Goal: Communication & Community: Participate in discussion

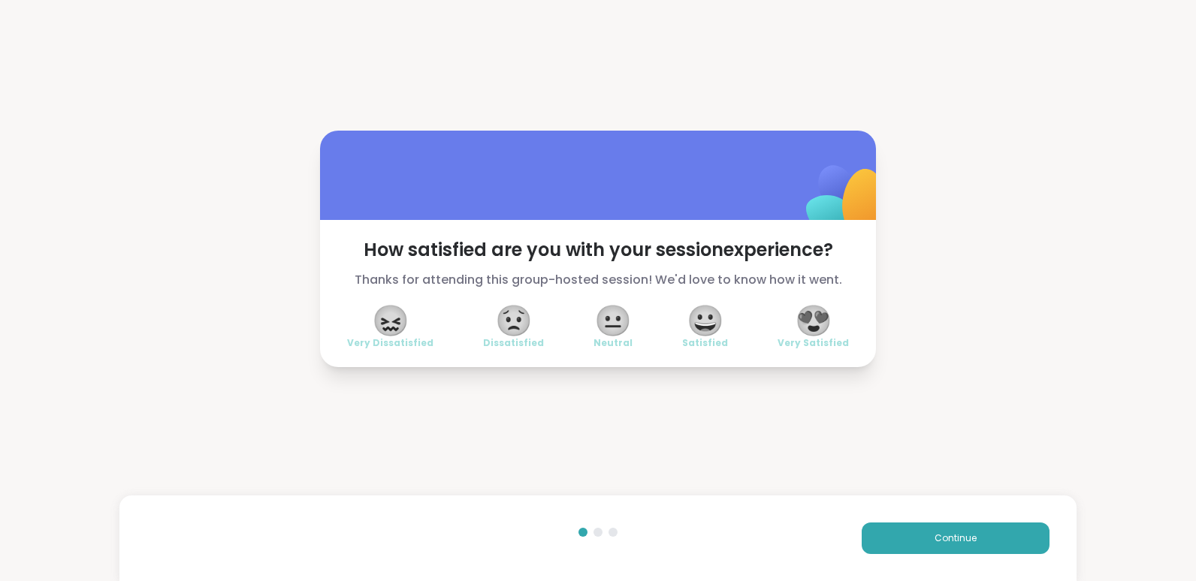
click at [812, 321] on span "😍" at bounding box center [814, 320] width 38 height 27
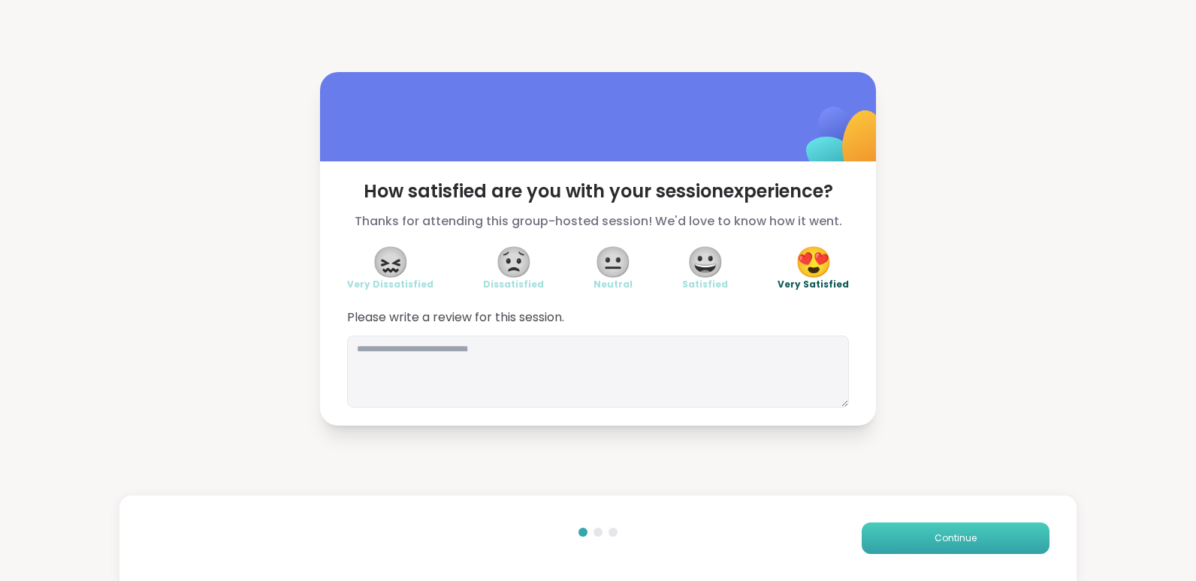
click at [952, 530] on button "Continue" at bounding box center [955, 539] width 188 height 32
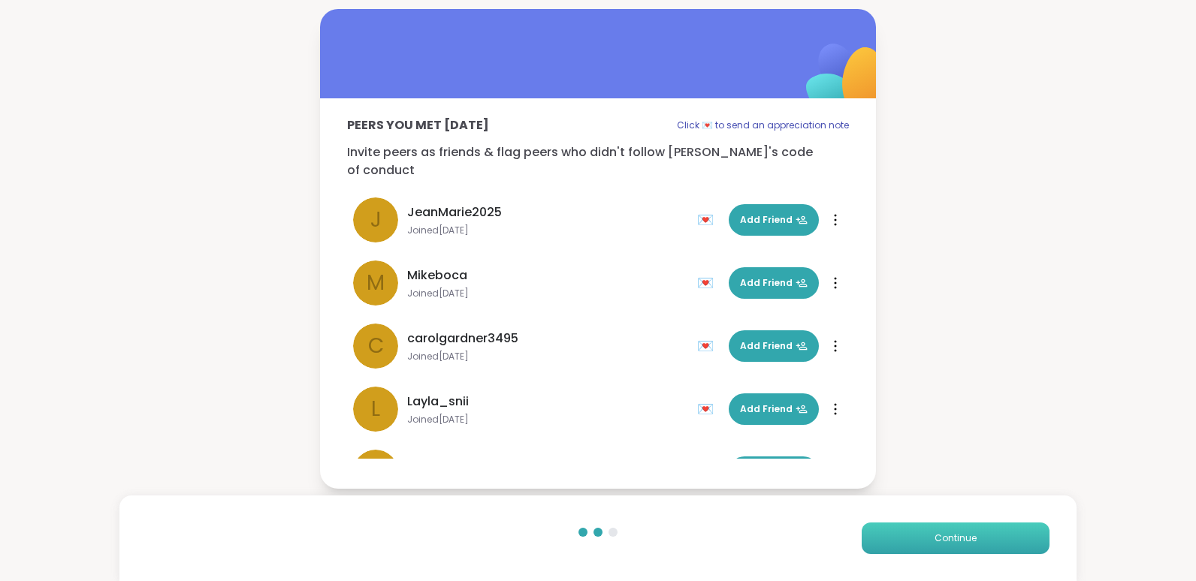
click at [952, 530] on button "Continue" at bounding box center [955, 539] width 188 height 32
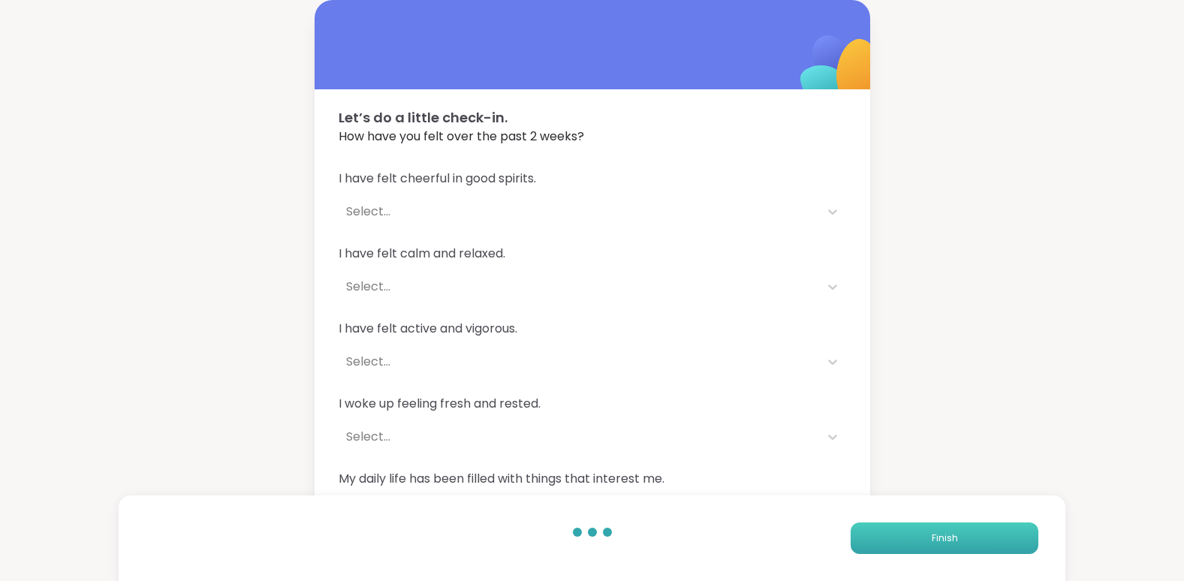
click at [952, 530] on button "Finish" at bounding box center [945, 539] width 188 height 32
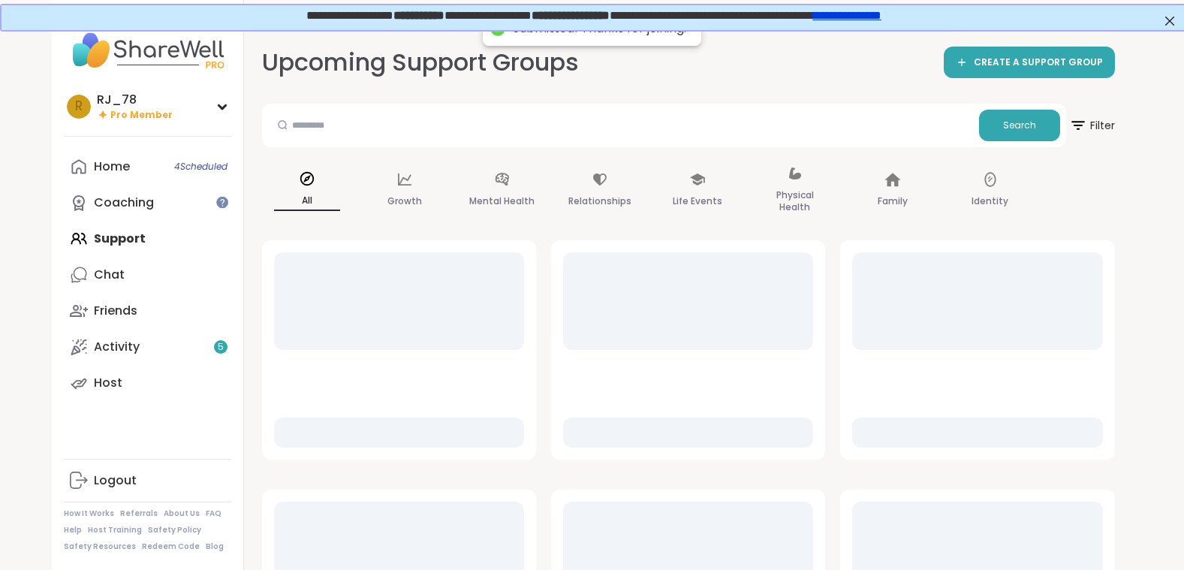
click at [952, 530] on div at bounding box center [977, 551] width 250 height 98
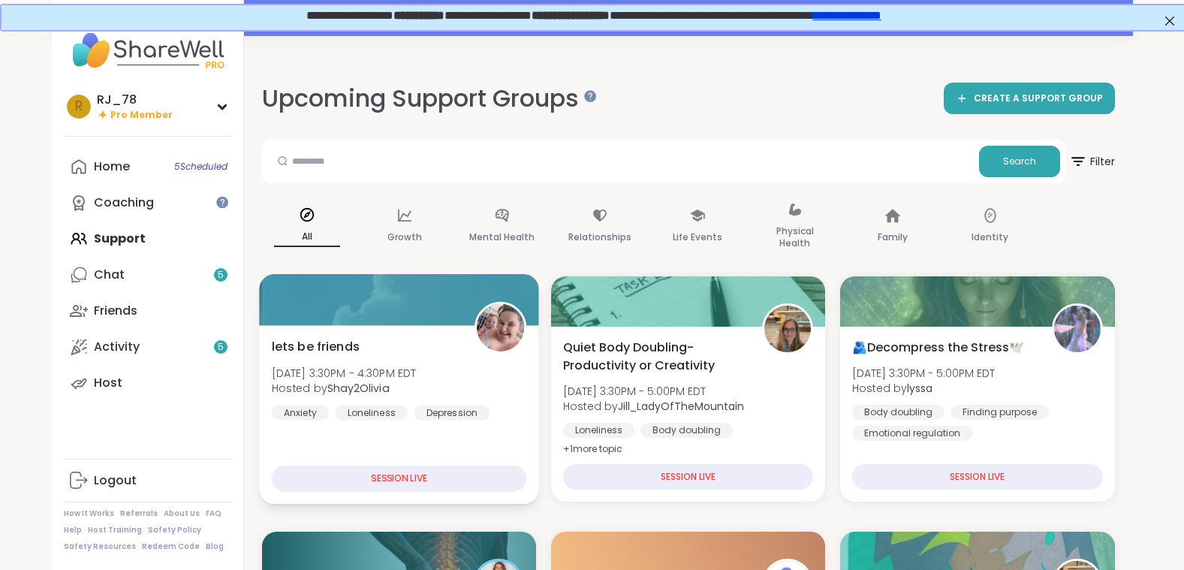
click at [444, 427] on div "lets be friends [DATE] 3:30PM - 4:30PM EDT Hosted by Shay2Olivia Anxiety Loneli…" at bounding box center [399, 414] width 280 height 179
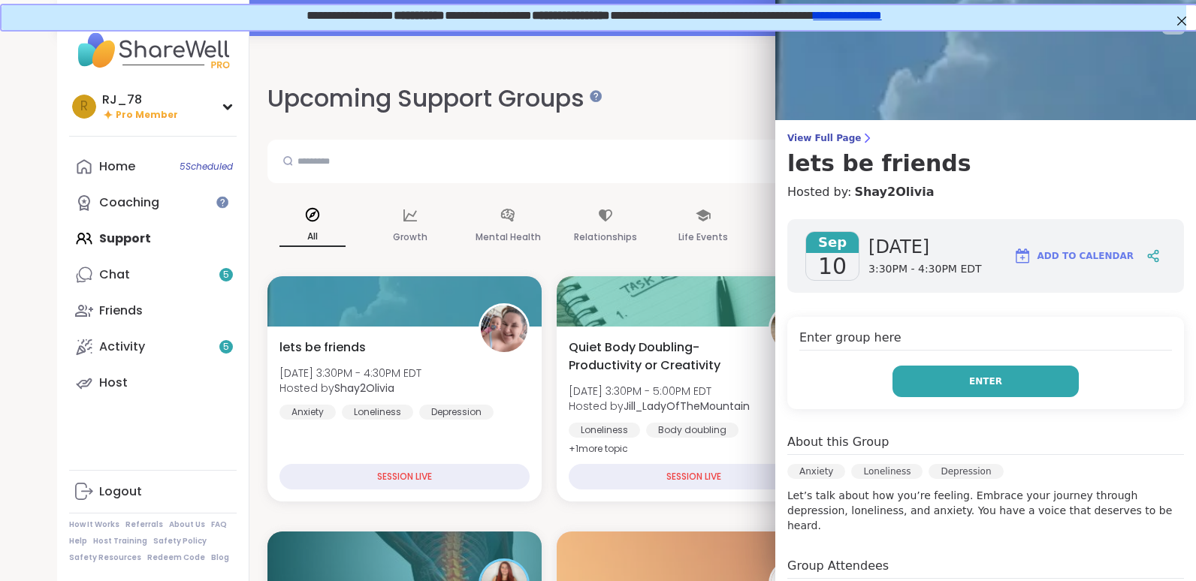
click at [911, 380] on button "Enter" at bounding box center [985, 382] width 186 height 32
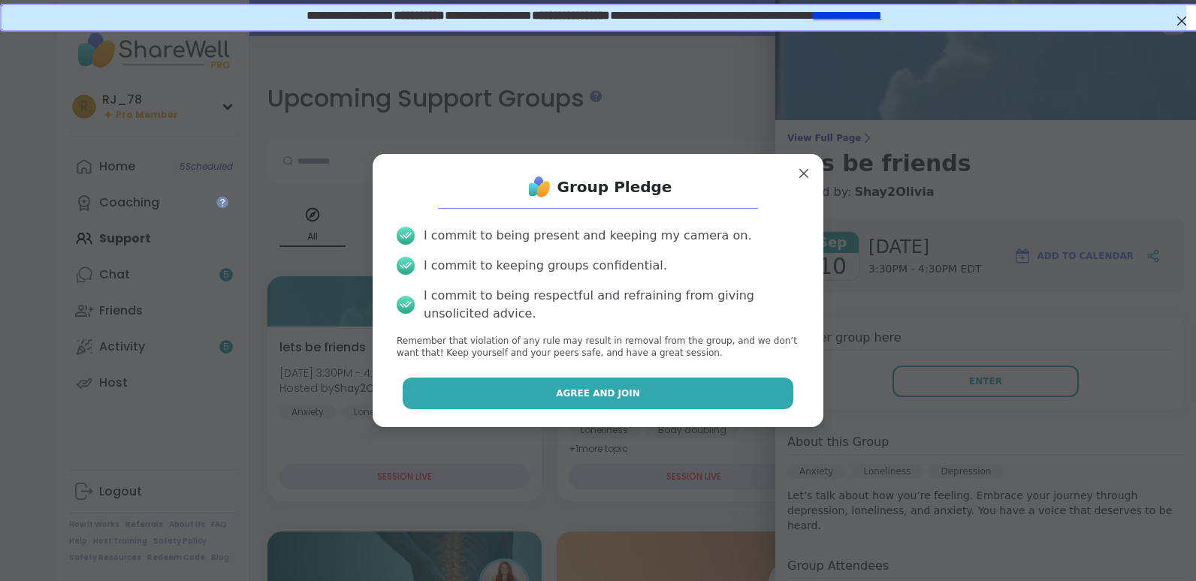
click at [645, 399] on button "Agree and Join" at bounding box center [598, 394] width 391 height 32
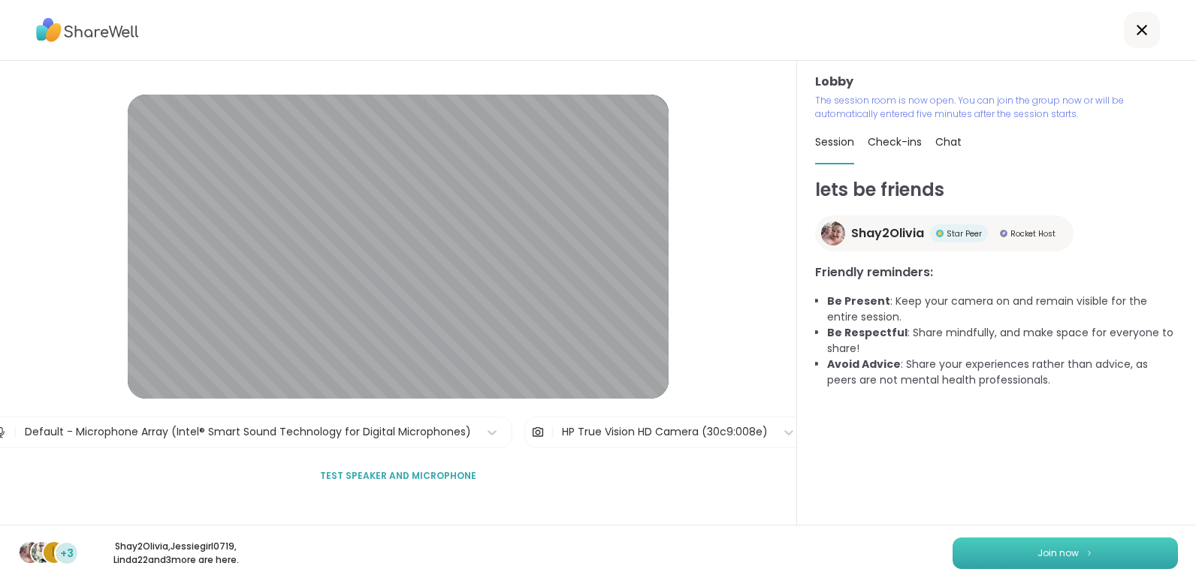
click at [1022, 549] on button "Join now" at bounding box center [1064, 554] width 225 height 32
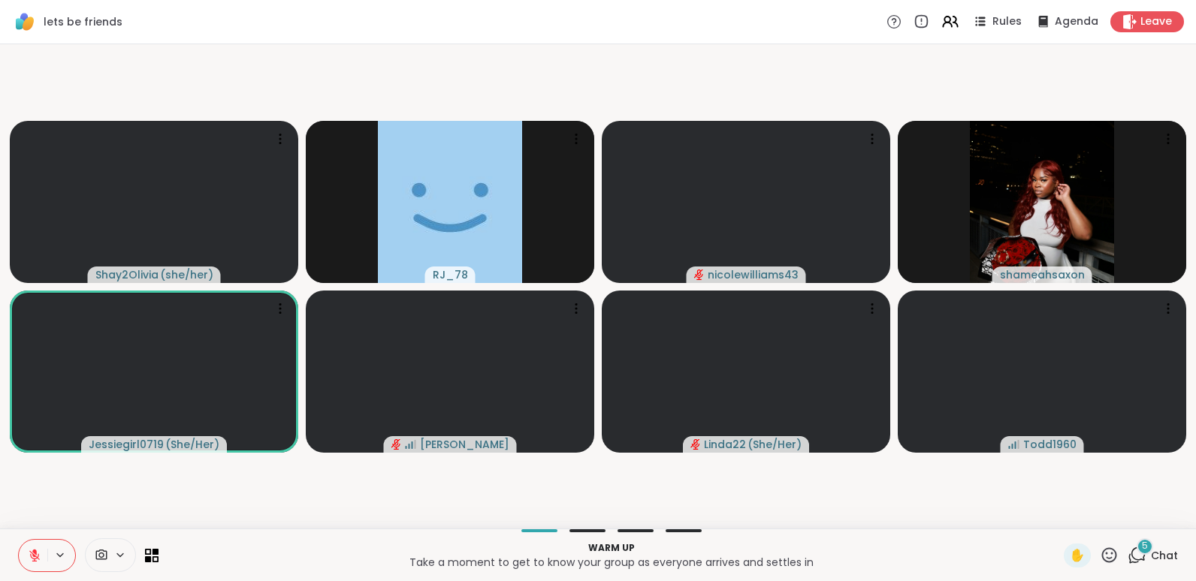
click at [32, 559] on icon at bounding box center [35, 556] width 14 height 14
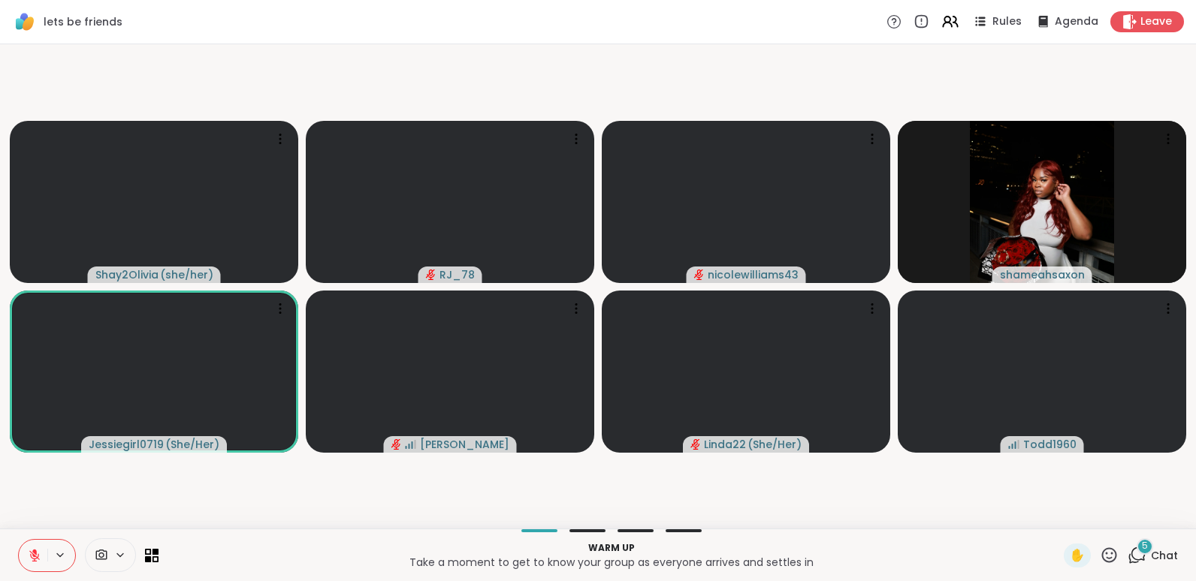
scroll to position [0, 11]
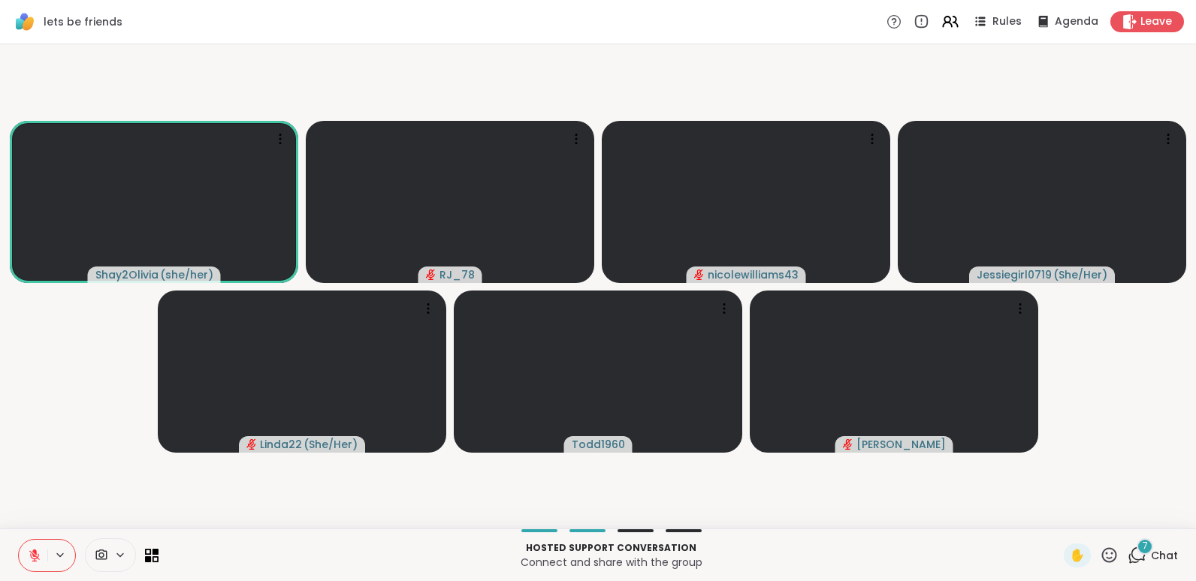
drag, startPoint x: 29, startPoint y: 560, endPoint x: 35, endPoint y: 550, distance: 11.5
click at [35, 550] on button at bounding box center [33, 556] width 29 height 32
click at [29, 557] on icon at bounding box center [35, 556] width 14 height 14
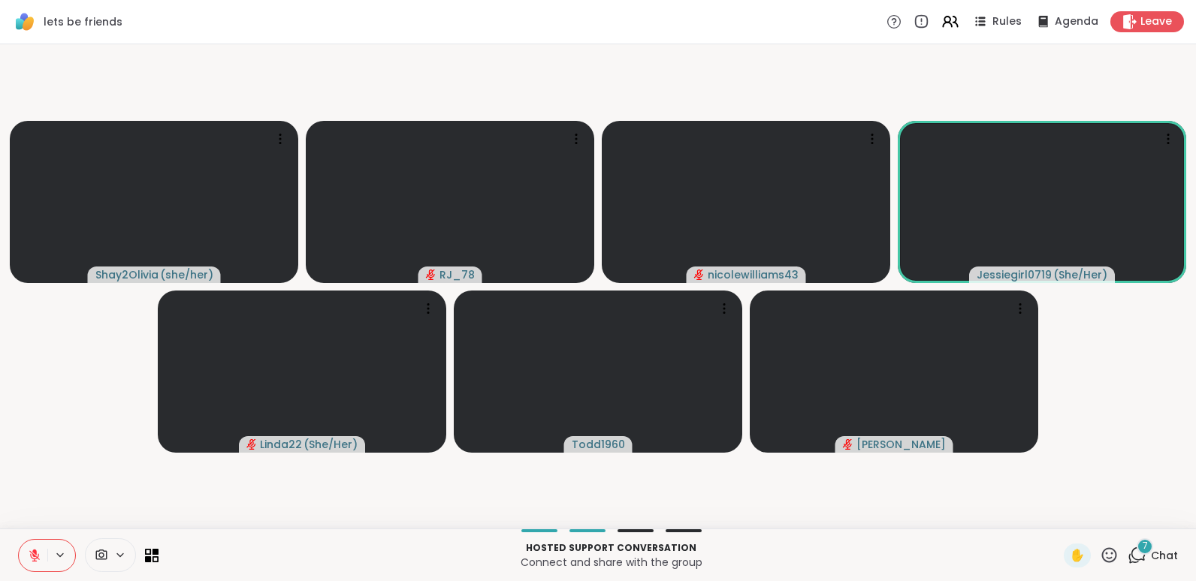
click at [29, 557] on icon at bounding box center [35, 556] width 14 height 14
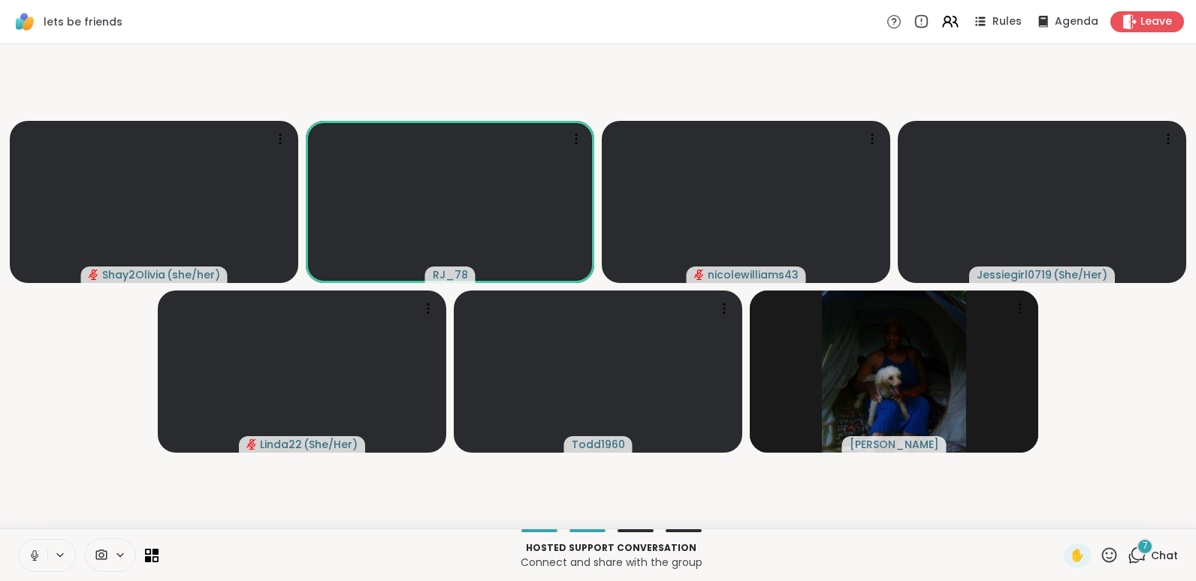
click at [29, 557] on icon at bounding box center [35, 556] width 14 height 14
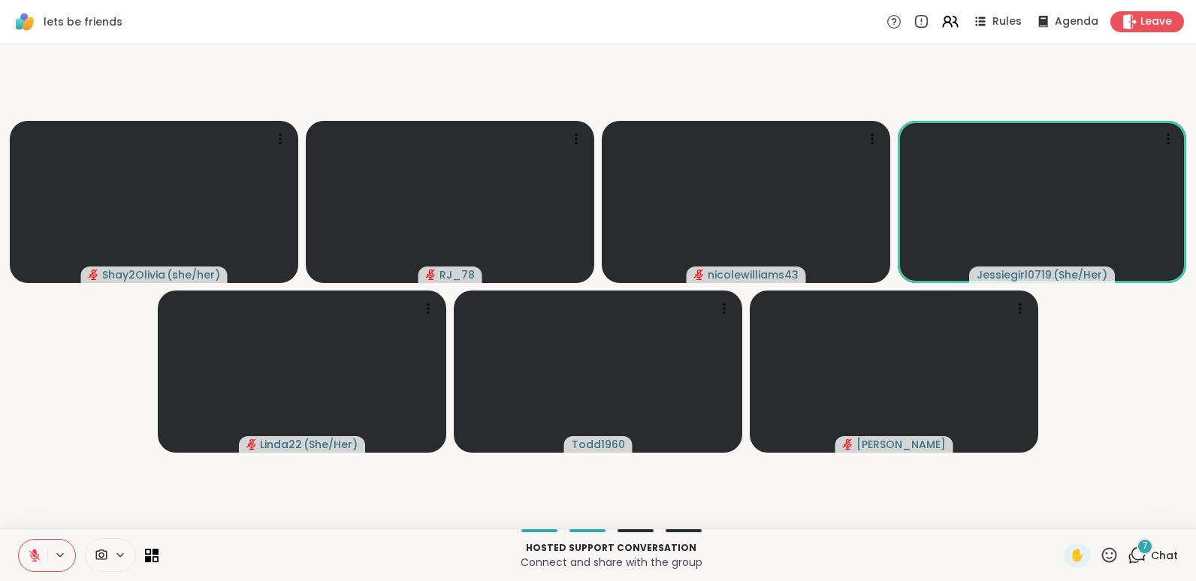
click at [28, 549] on icon at bounding box center [35, 556] width 14 height 14
click at [0, 511] on html "lets be friends Rules Agenda Leave Shay2Olivia ( she/her ) RJ_78 nicolewilliams…" at bounding box center [598, 290] width 1196 height 581
click at [28, 561] on icon at bounding box center [35, 556] width 14 height 14
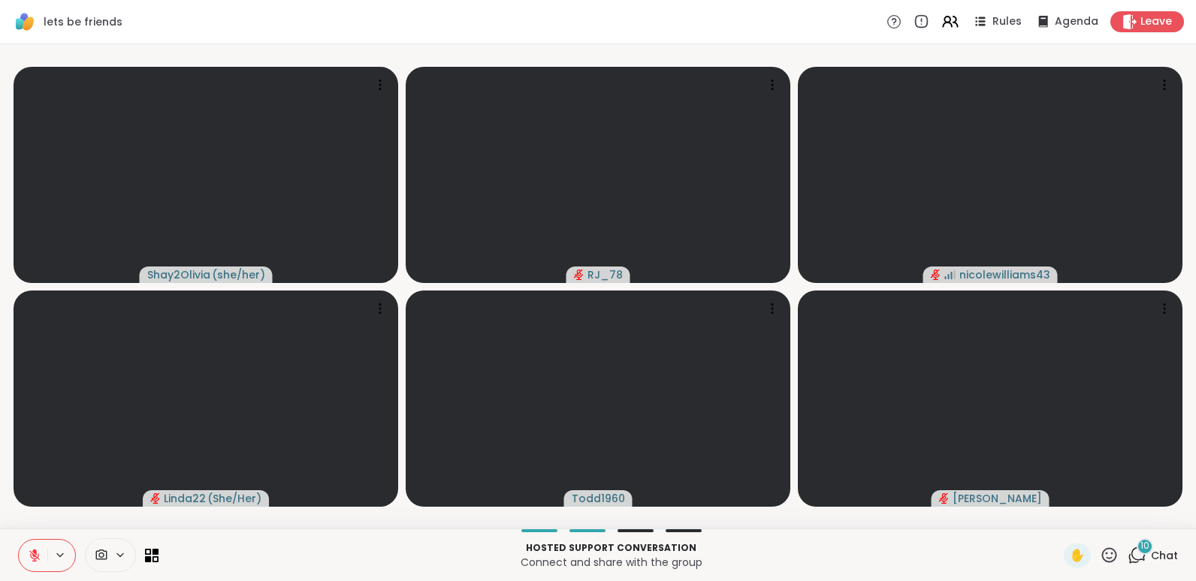
drag, startPoint x: 1142, startPoint y: 13, endPoint x: 758, endPoint y: 19, distance: 383.8
click at [758, 19] on div "lets be friends Rules Agenda Leave" at bounding box center [598, 22] width 1196 height 44
click at [1140, 27] on span "Leave" at bounding box center [1156, 22] width 33 height 16
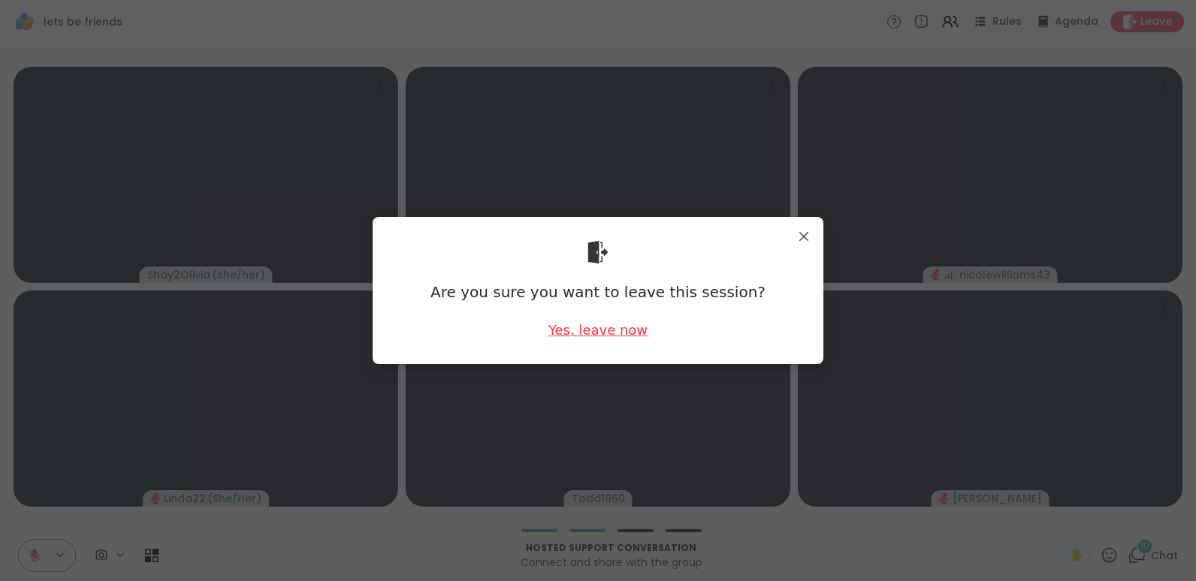
click at [581, 324] on div "Yes, leave now" at bounding box center [597, 330] width 99 height 19
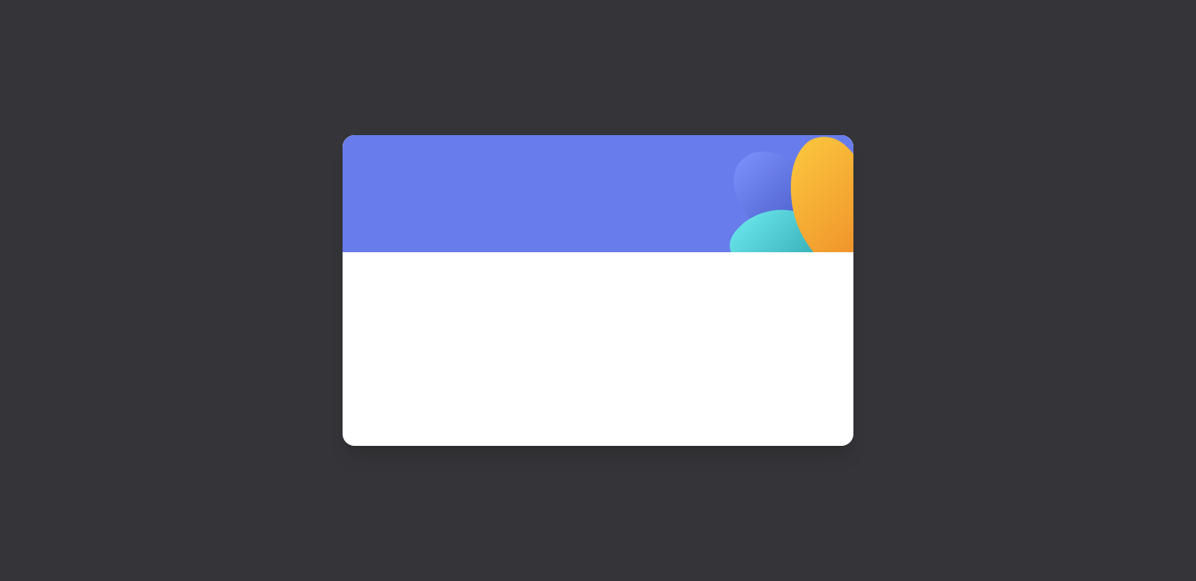
scroll to position [0, 0]
